Goal: Information Seeking & Learning: Check status

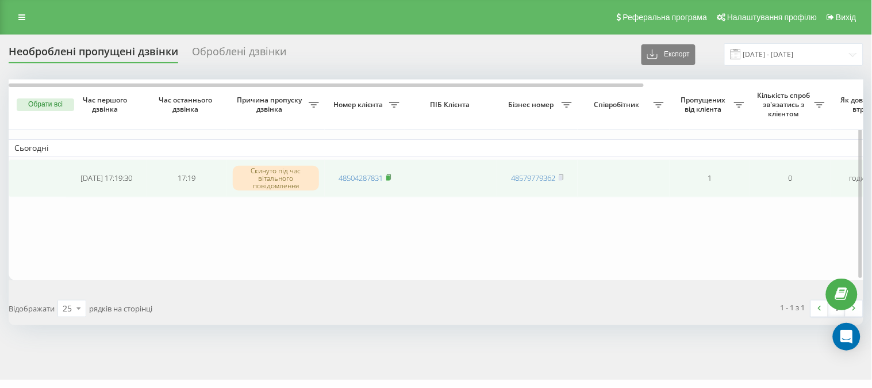
click at [388, 181] on span at bounding box center [388, 177] width 5 height 10
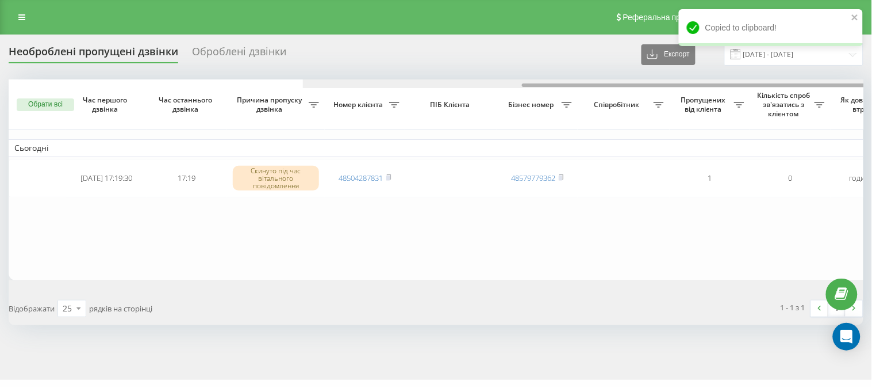
drag, startPoint x: 301, startPoint y: 86, endPoint x: 222, endPoint y: 47, distance: 88.5
click at [222, 47] on div "Необроблені пропущені дзвінки Оброблені дзвінки Експорт .csv .xlsx 20.09.2025 -…" at bounding box center [436, 184] width 855 height 282
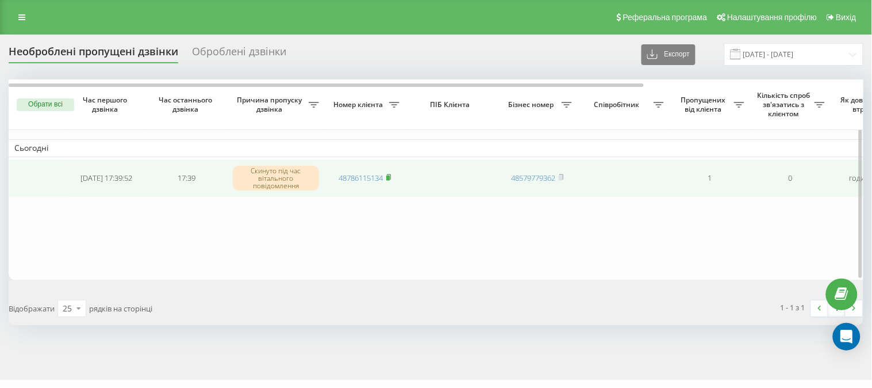
click at [391, 177] on icon at bounding box center [389, 176] width 4 height 5
click at [393, 177] on icon at bounding box center [390, 177] width 5 height 7
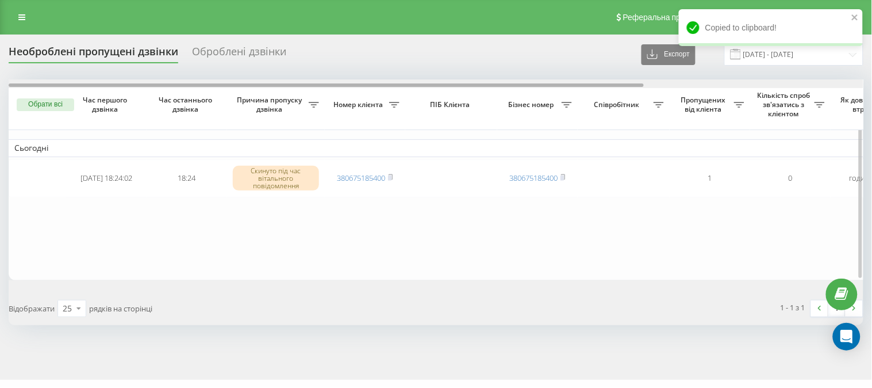
drag, startPoint x: 390, startPoint y: 84, endPoint x: 252, endPoint y: 93, distance: 138.3
click at [252, 93] on div "Обрати всі Час першого дзвінка Час останнього дзвінка Причина пропуску дзвінка …" at bounding box center [436, 179] width 855 height 200
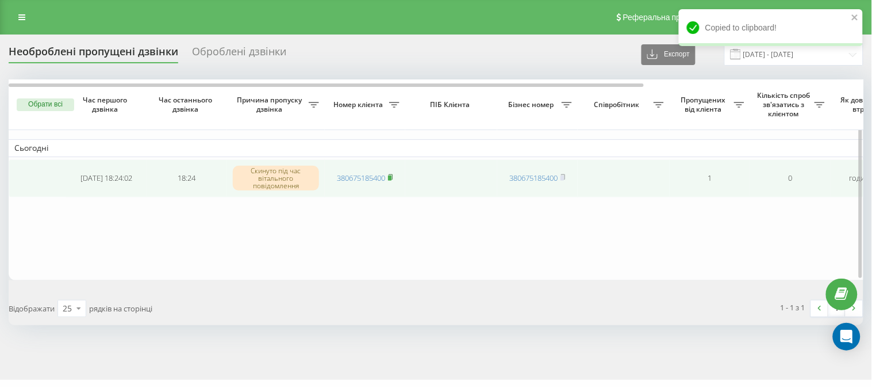
click at [392, 177] on rect at bounding box center [389, 177] width 3 height 5
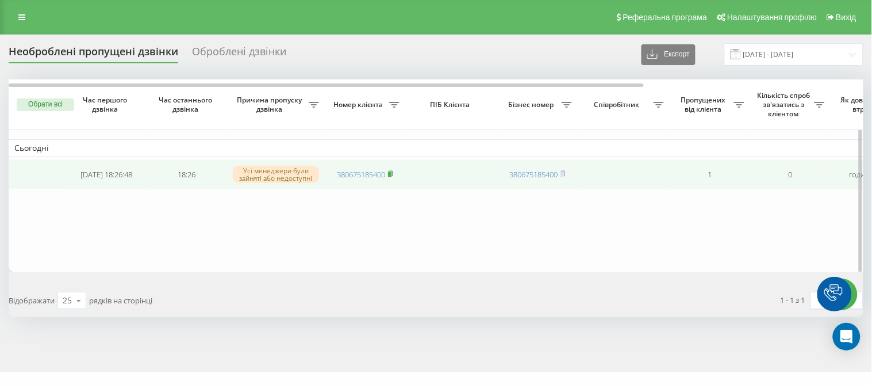
click at [392, 174] on rect at bounding box center [389, 174] width 3 height 5
click at [391, 172] on rect at bounding box center [389, 174] width 3 height 5
click at [396, 175] on td "380675185400" at bounding box center [365, 174] width 80 height 30
click at [392, 174] on rect at bounding box center [389, 174] width 3 height 5
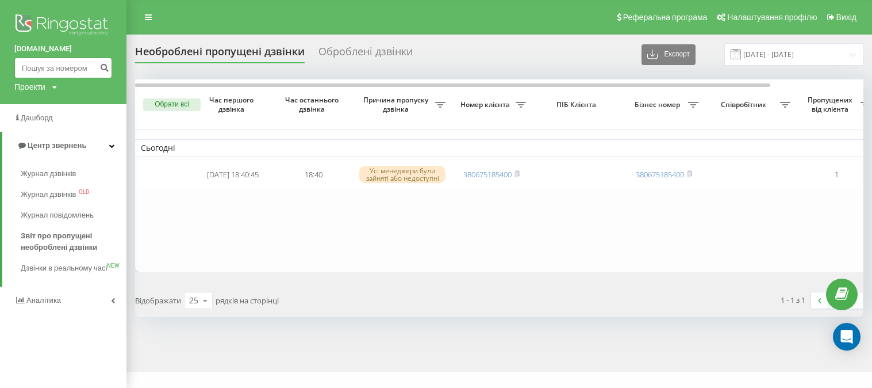
click at [58, 75] on input at bounding box center [63, 67] width 98 height 21
paste input "380675185400"
type input "380675185400"
click at [101, 69] on icon "submit" at bounding box center [104, 66] width 10 height 7
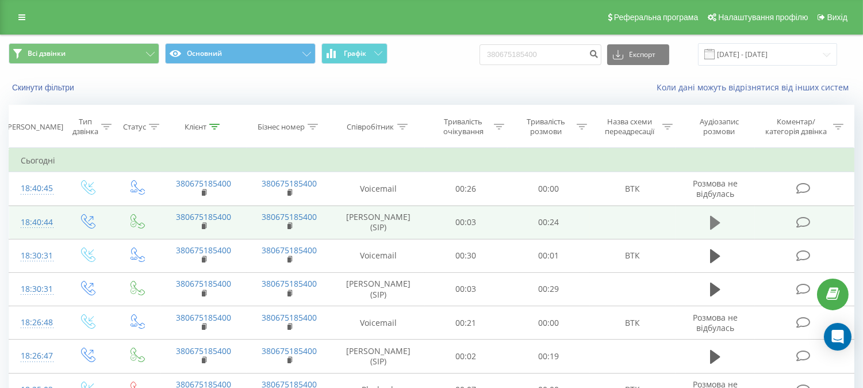
click at [711, 219] on icon at bounding box center [715, 223] width 10 height 14
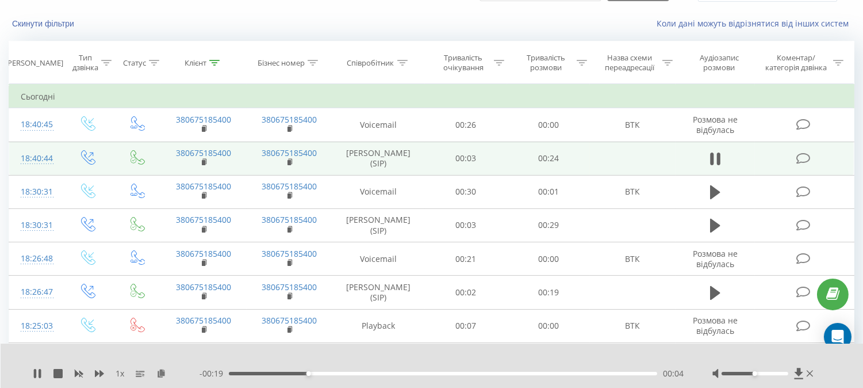
scroll to position [79, 0]
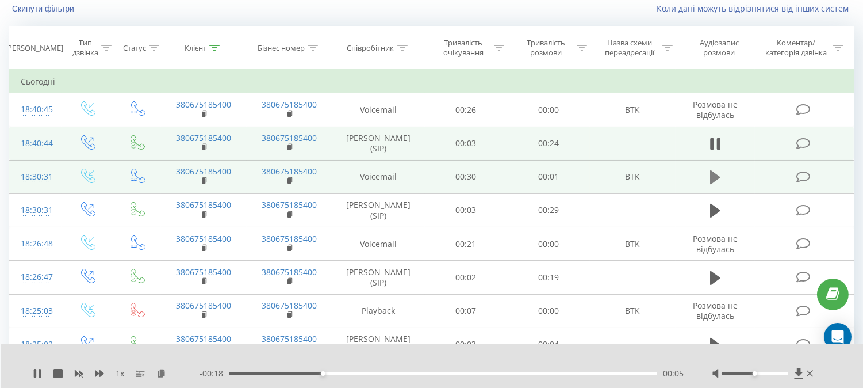
click at [720, 172] on icon at bounding box center [715, 177] width 10 height 16
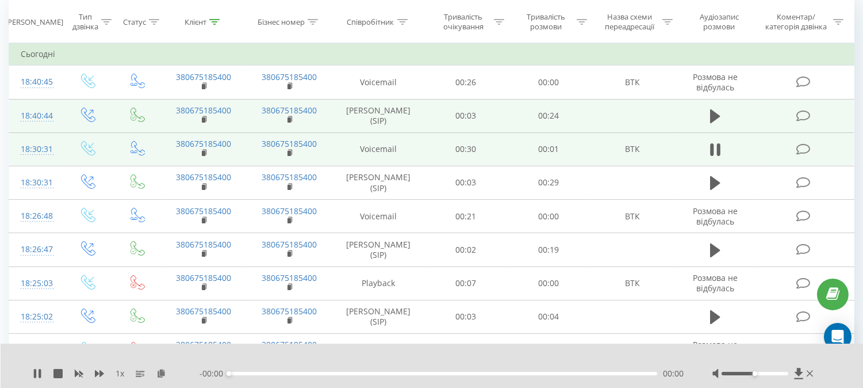
scroll to position [112, 0]
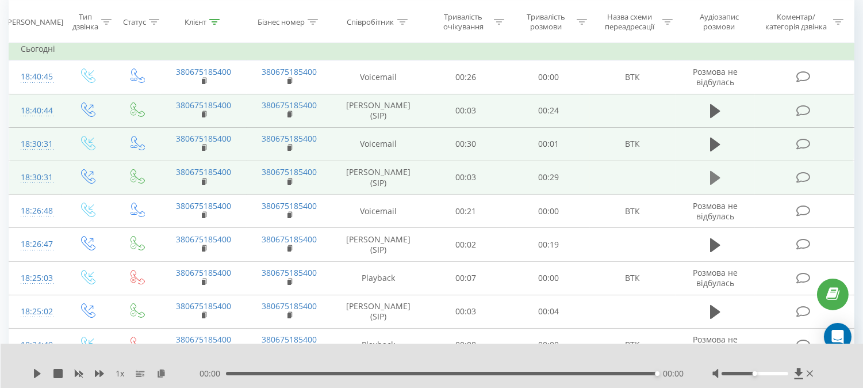
click at [711, 174] on icon at bounding box center [715, 178] width 10 height 14
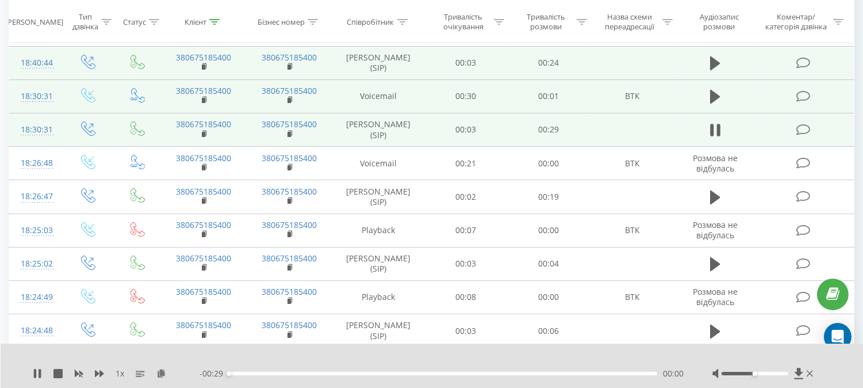
scroll to position [164, 0]
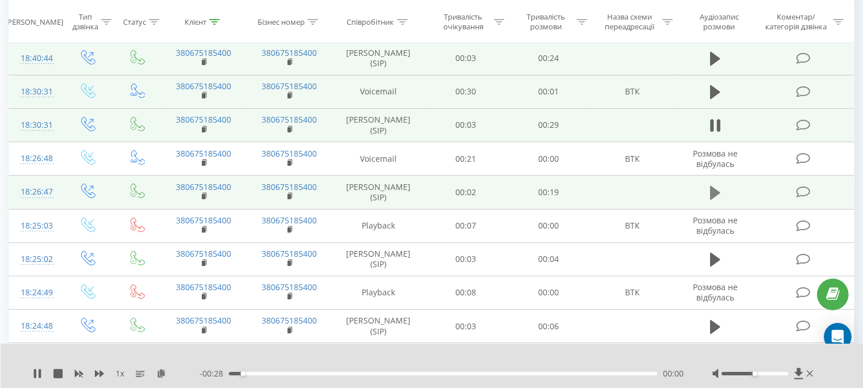
click at [711, 193] on icon at bounding box center [715, 193] width 10 height 14
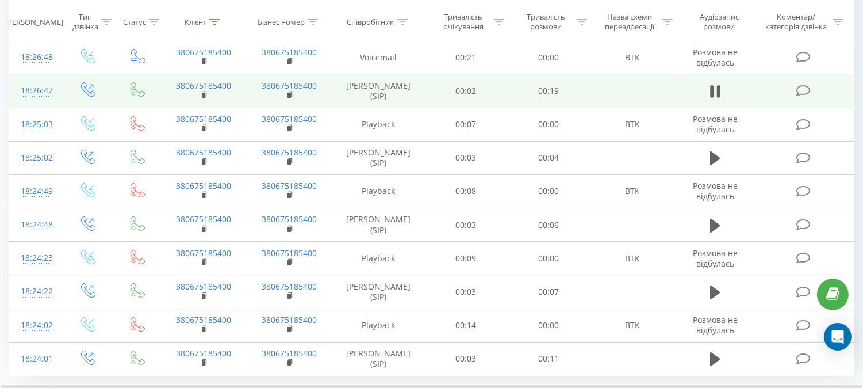
scroll to position [266, 0]
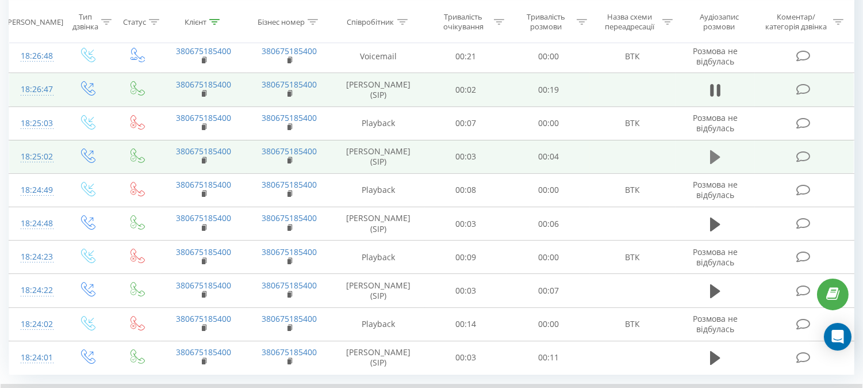
click at [718, 158] on icon at bounding box center [715, 157] width 10 height 14
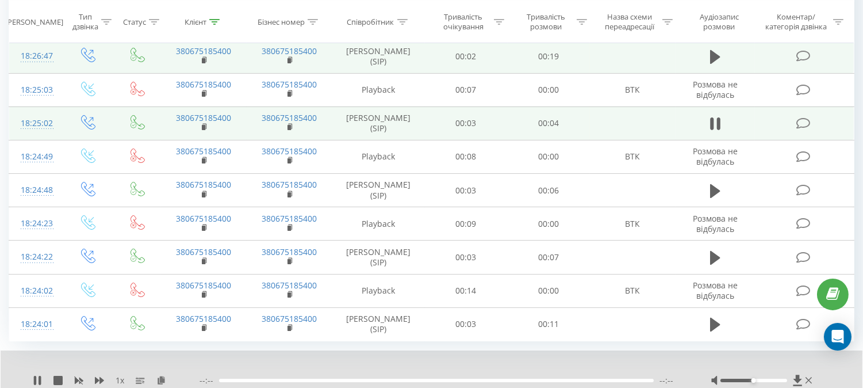
scroll to position [340, 0]
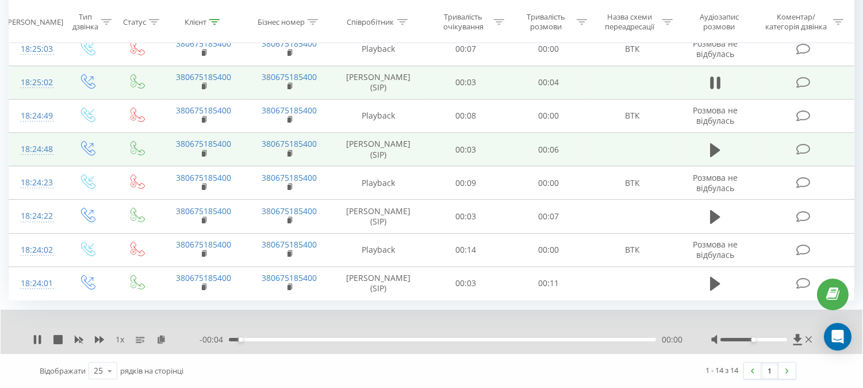
click at [706, 148] on td at bounding box center [715, 149] width 79 height 33
click at [716, 148] on icon at bounding box center [715, 150] width 10 height 14
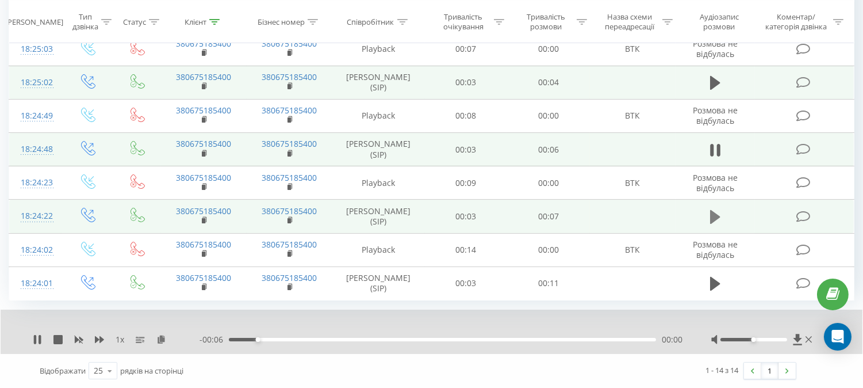
click at [715, 217] on icon at bounding box center [715, 217] width 10 height 14
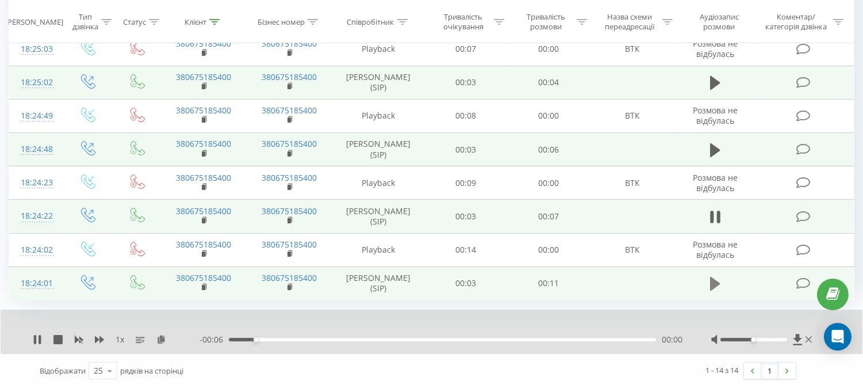
click at [715, 283] on icon at bounding box center [715, 284] width 10 height 14
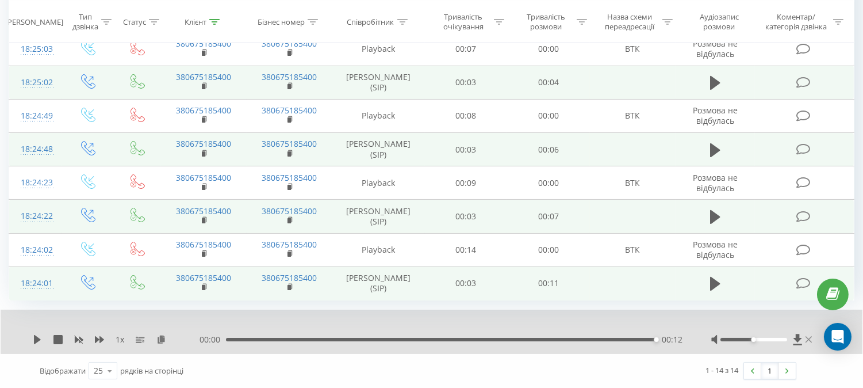
click at [808, 337] on icon at bounding box center [809, 339] width 6 height 9
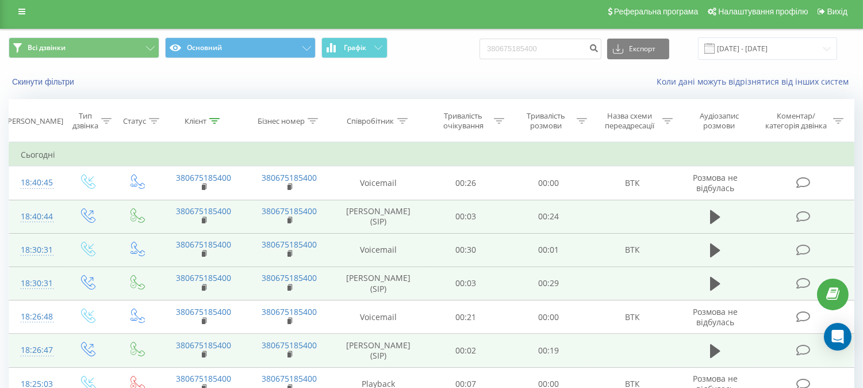
scroll to position [0, 0]
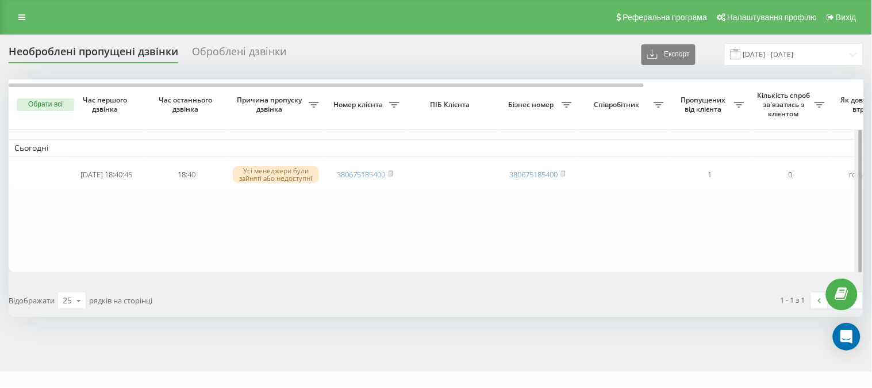
click at [870, 113] on div "Необроблені пропущені дзвінки Оброблені дзвінки Експорт .csv .xlsx 20.09.2025 -…" at bounding box center [436, 202] width 872 height 337
click at [486, 290] on div "1 - 1 з 1 1" at bounding box center [654, 299] width 436 height 33
